Goal: Navigation & Orientation: Find specific page/section

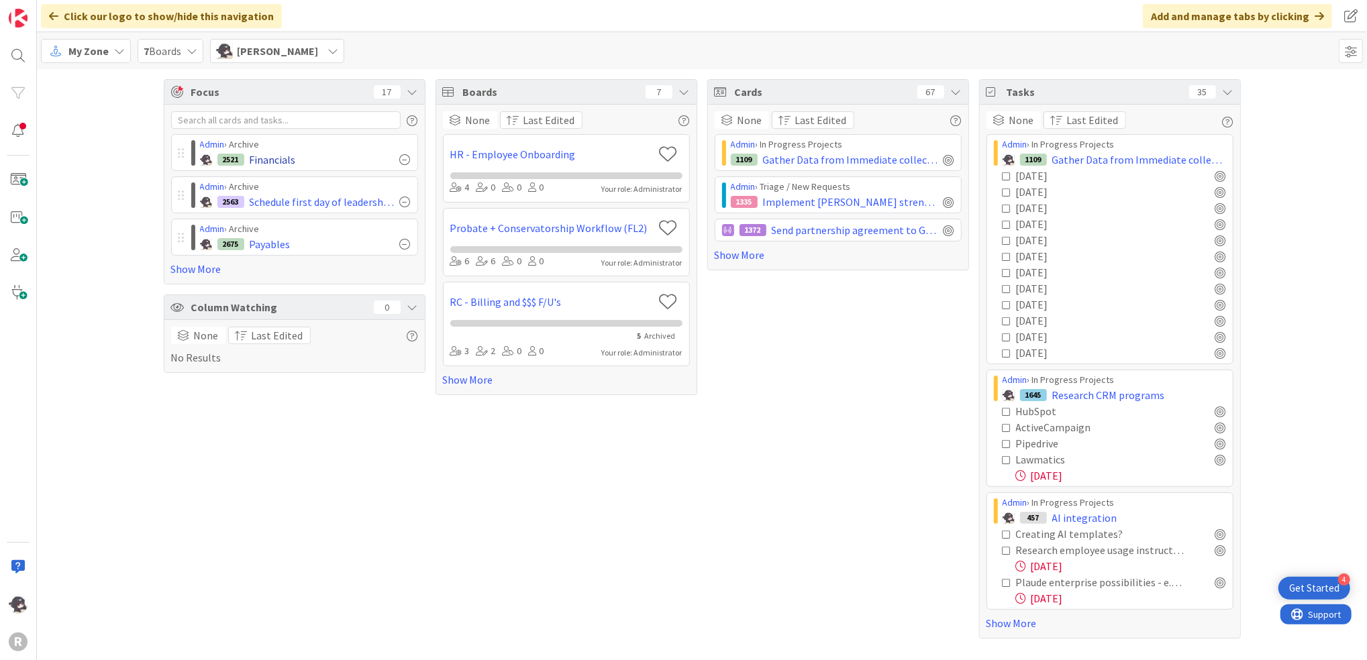
click at [405, 161] on div at bounding box center [405, 159] width 11 height 11
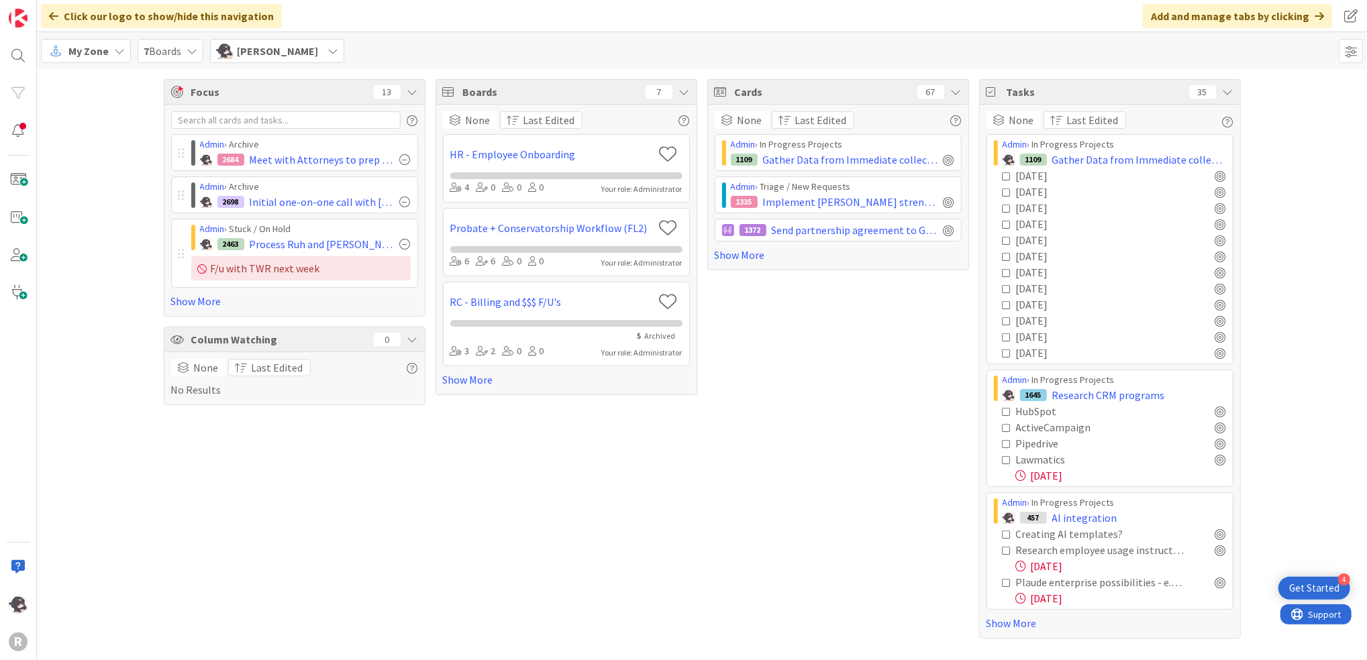
click at [405, 161] on div at bounding box center [405, 159] width 11 height 11
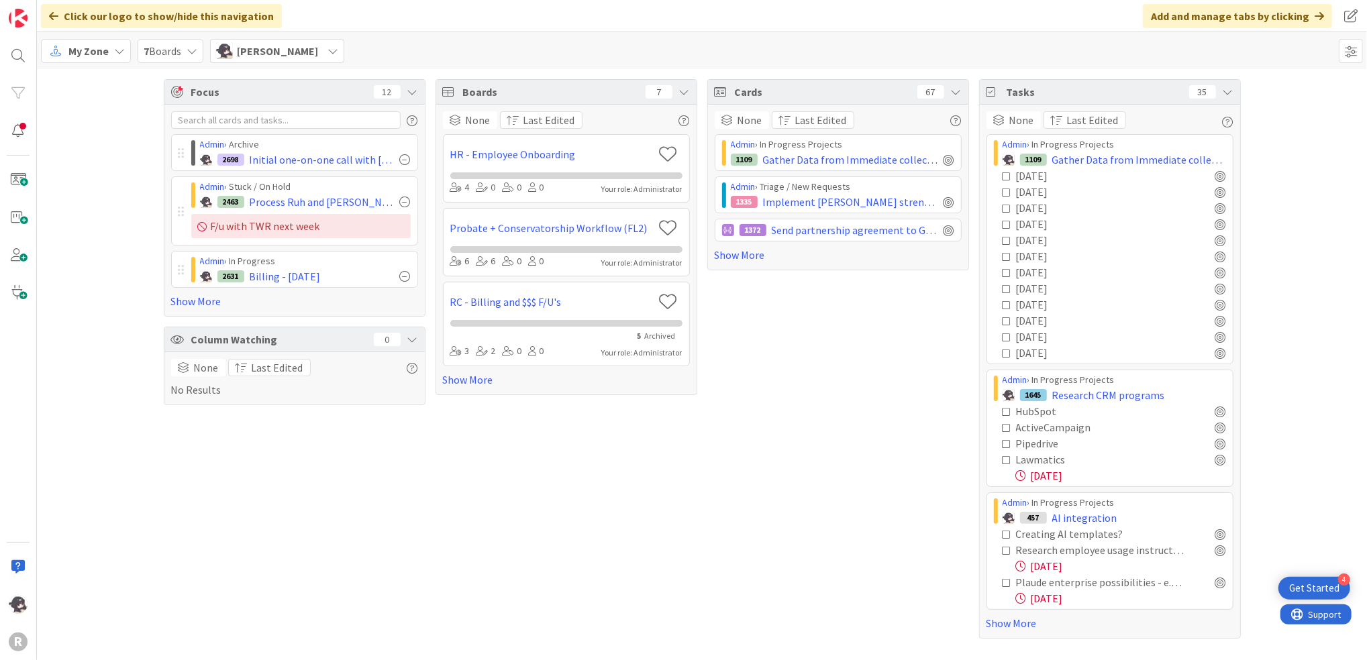
click at [405, 161] on div at bounding box center [405, 159] width 11 height 11
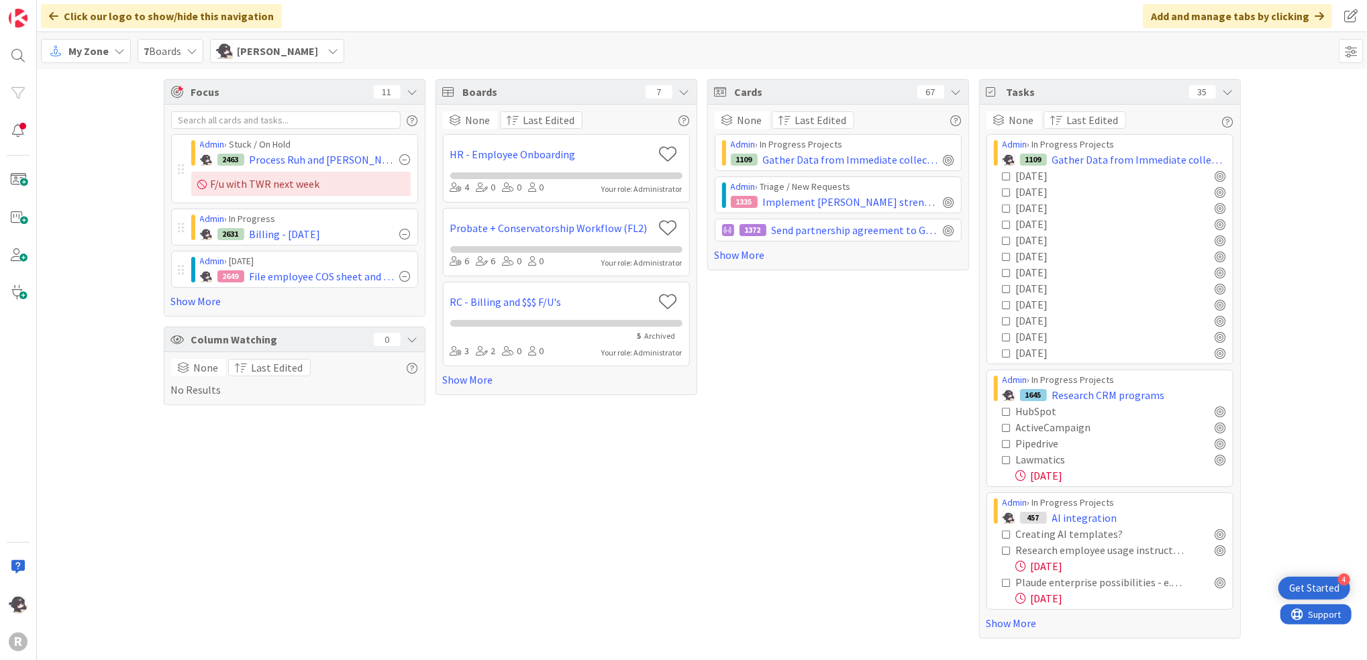
click at [101, 56] on span "My Zone" at bounding box center [88, 51] width 40 height 16
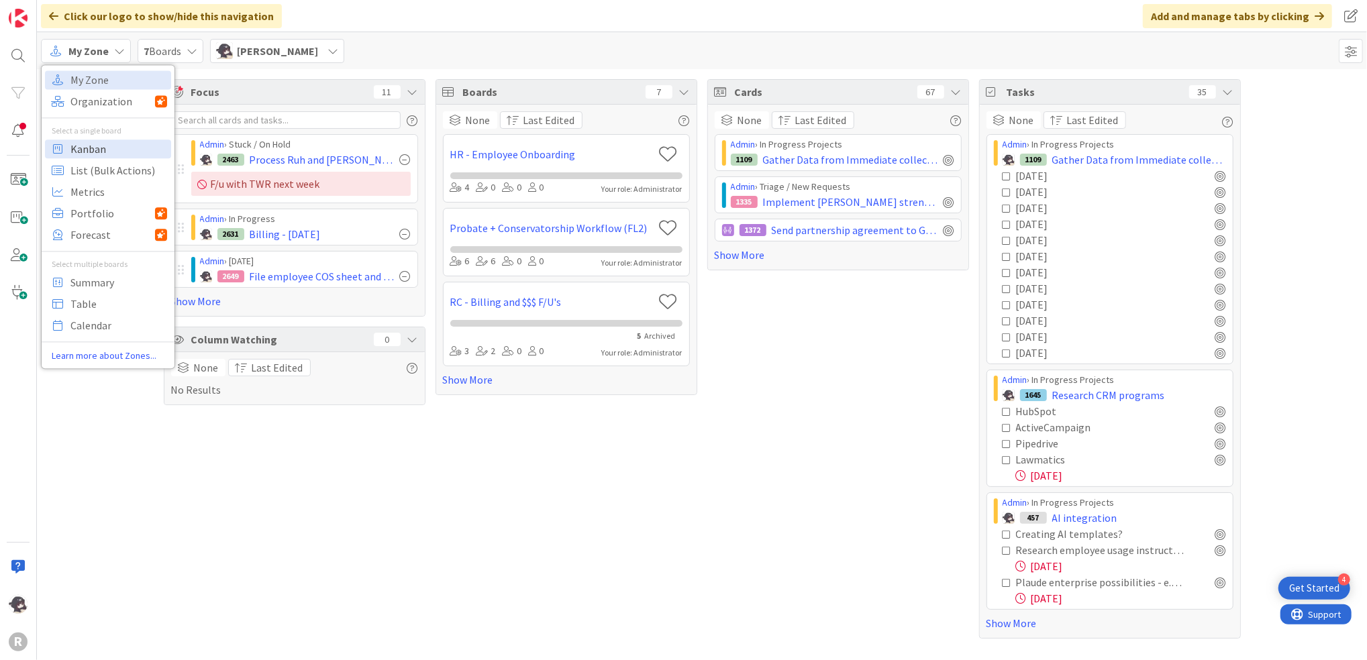
click at [83, 152] on span "Kanban" at bounding box center [118, 149] width 97 height 20
